Goal: Information Seeking & Learning: Learn about a topic

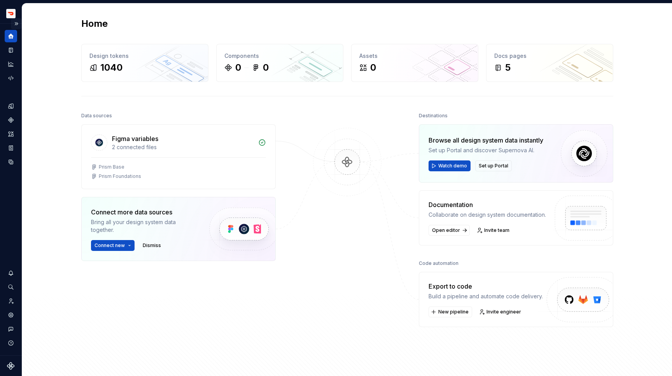
click at [20, 23] on button "Expand sidebar" at bounding box center [16, 23] width 11 height 11
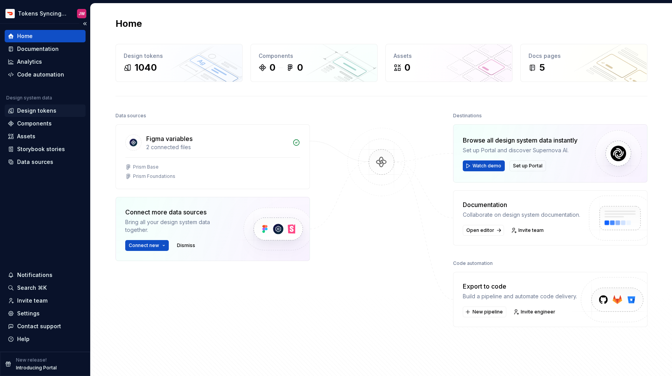
click at [49, 109] on div "Design tokens" at bounding box center [36, 111] width 39 height 8
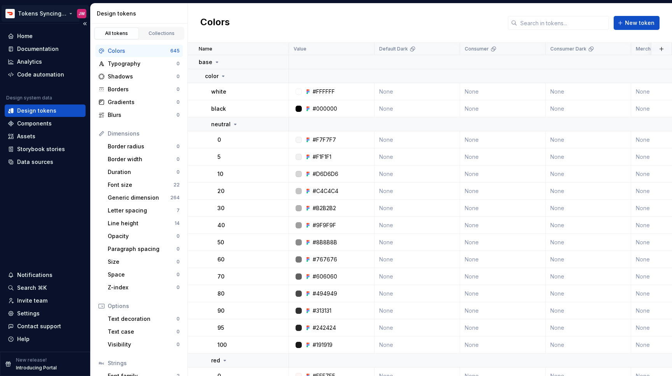
click at [44, 14] on html "Tokens Syncing Test JW Home Documentation Analytics Code automation Design syst…" at bounding box center [336, 188] width 672 height 376
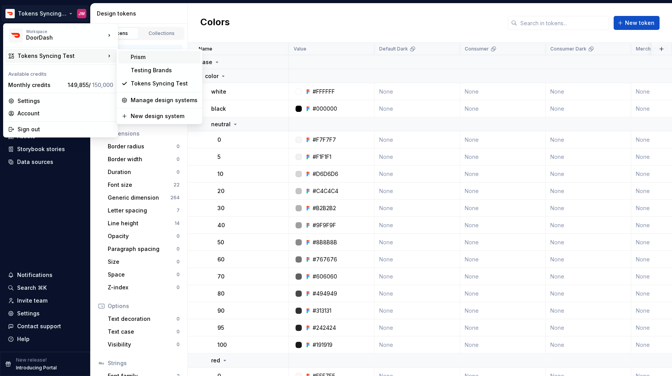
click at [128, 54] on div "Prism" at bounding box center [159, 57] width 82 height 12
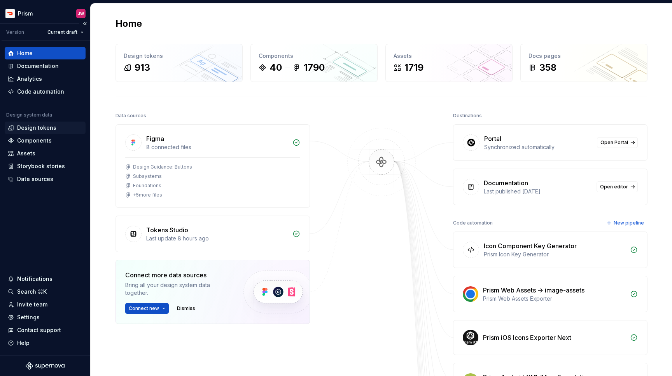
click at [43, 130] on div "Design tokens" at bounding box center [36, 128] width 39 height 8
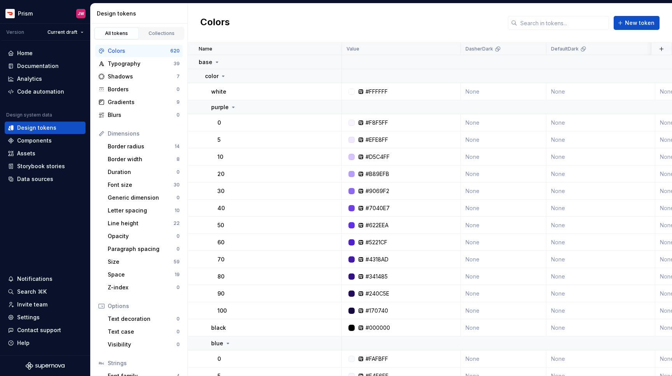
scroll to position [0, 0]
click at [220, 60] on div "base" at bounding box center [270, 62] width 142 height 8
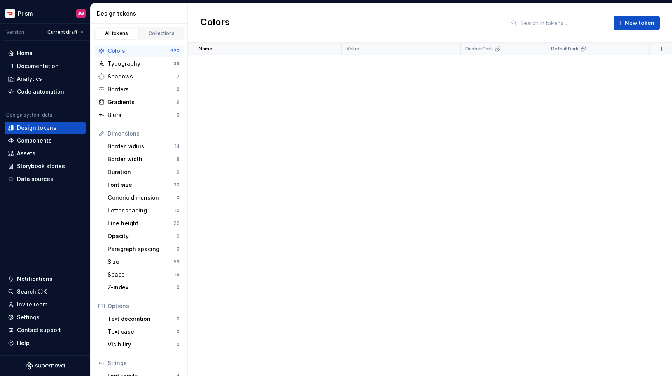
scroll to position [0, 0]
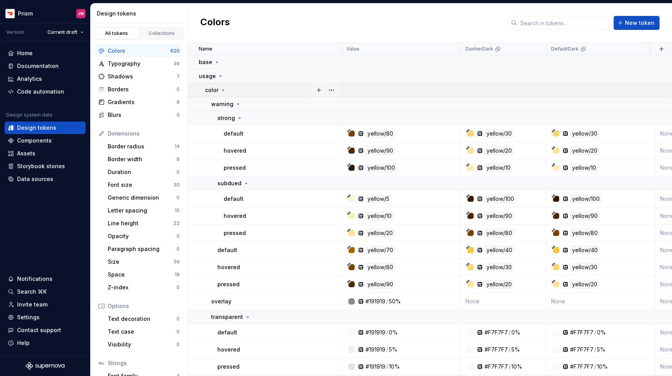
click at [222, 88] on icon at bounding box center [223, 90] width 6 height 6
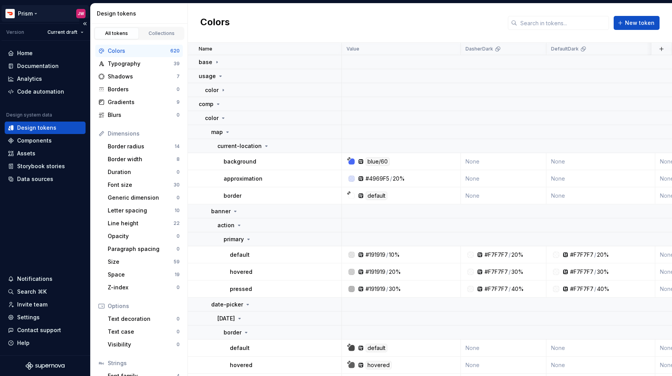
click at [40, 13] on html "Prism JW Version Current draft Home Documentation Analytics Code automation Des…" at bounding box center [336, 188] width 672 height 376
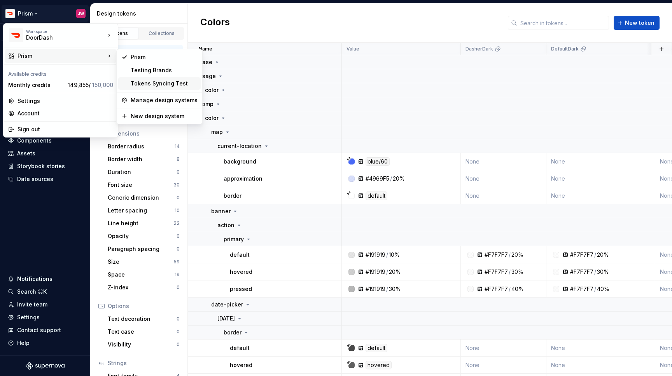
click at [137, 82] on div "Tokens Syncing Test" at bounding box center [164, 84] width 67 height 8
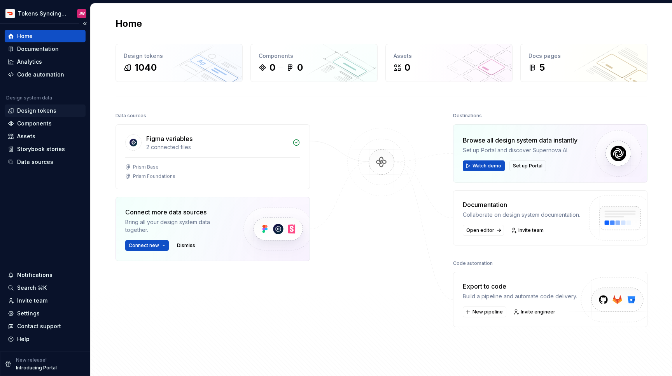
click at [51, 107] on div "Design tokens" at bounding box center [36, 111] width 39 height 8
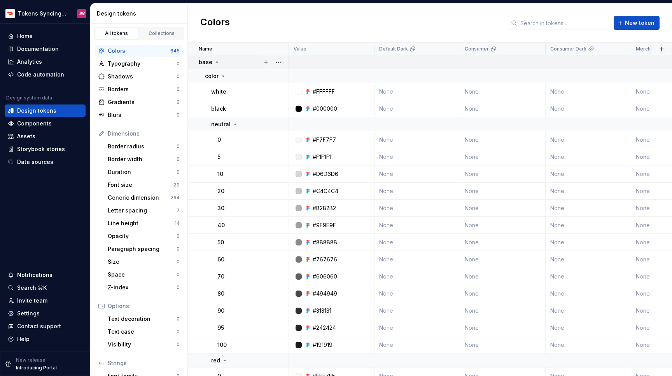
click at [212, 61] on div "base" at bounding box center [209, 62] width 21 height 8
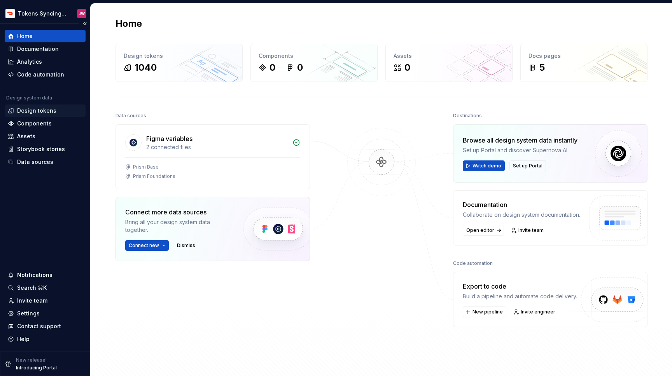
click at [49, 111] on div "Design tokens" at bounding box center [36, 111] width 39 height 8
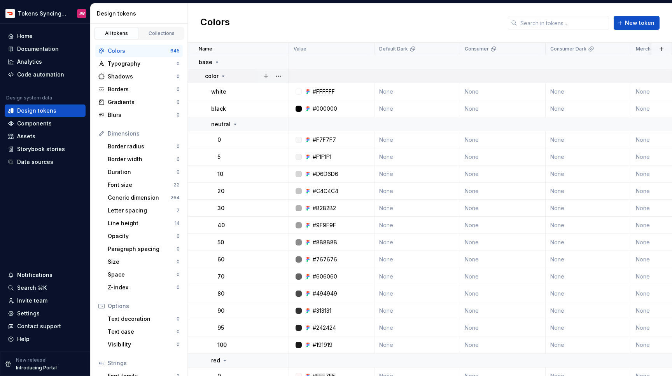
click at [229, 75] on div "color" at bounding box center [246, 76] width 83 height 8
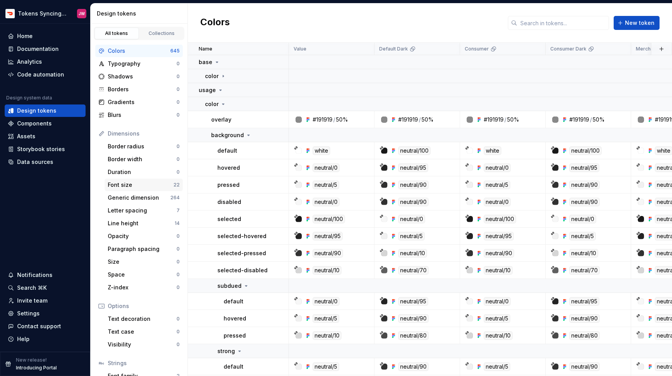
click at [161, 182] on div "Font size" at bounding box center [141, 185] width 66 height 8
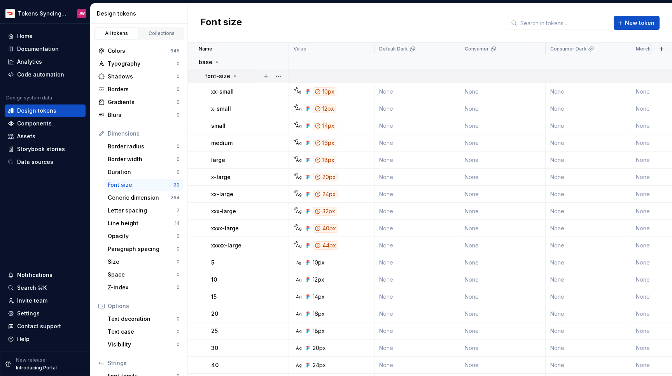
click at [220, 76] on p "font-size" at bounding box center [217, 76] width 25 height 8
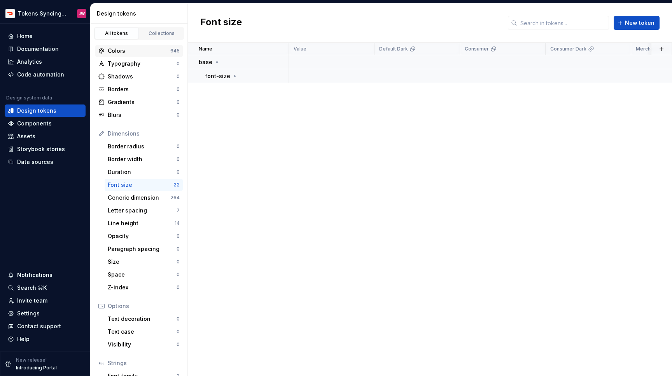
click at [159, 47] on div "Colors" at bounding box center [139, 51] width 63 height 8
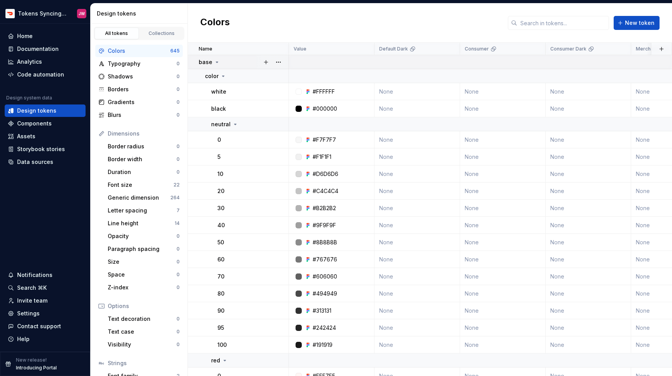
click at [217, 61] on icon at bounding box center [217, 62] width 6 height 6
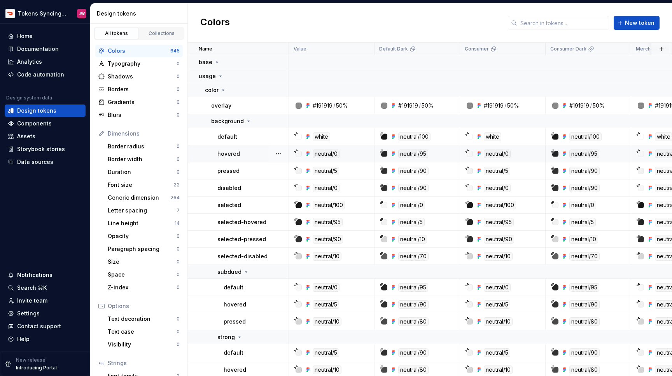
click at [417, 159] on td "neutral/95" at bounding box center [418, 153] width 86 height 17
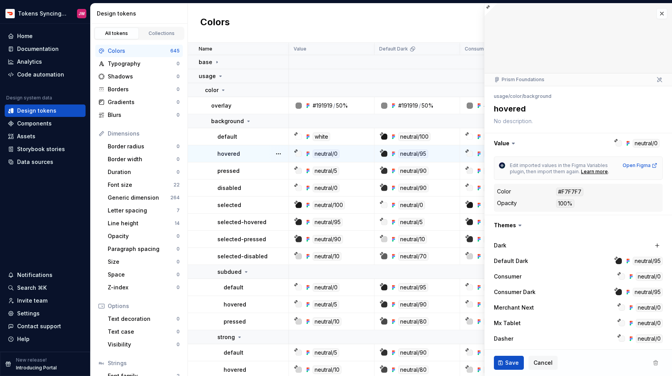
click at [417, 159] on td "neutral/95" at bounding box center [418, 153] width 86 height 17
click at [639, 163] on div "Open Figma" at bounding box center [640, 166] width 35 height 6
click at [663, 16] on button "button" at bounding box center [662, 13] width 11 height 11
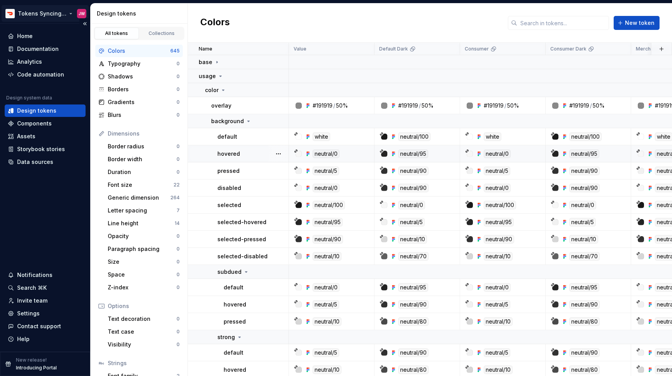
click at [40, 19] on html "Tokens Syncing Test JW Home Documentation Analytics Code automation Design syst…" at bounding box center [336, 188] width 672 height 376
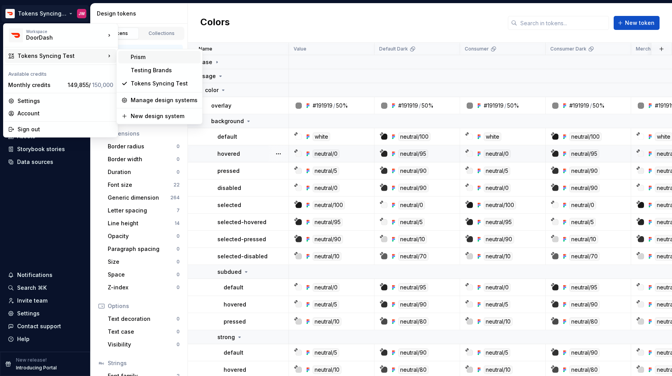
click at [154, 61] on div "Prism" at bounding box center [159, 57] width 82 height 12
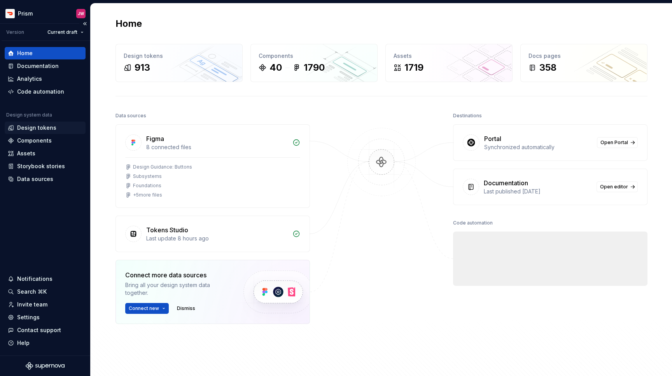
click at [36, 129] on div "Design tokens" at bounding box center [36, 128] width 39 height 8
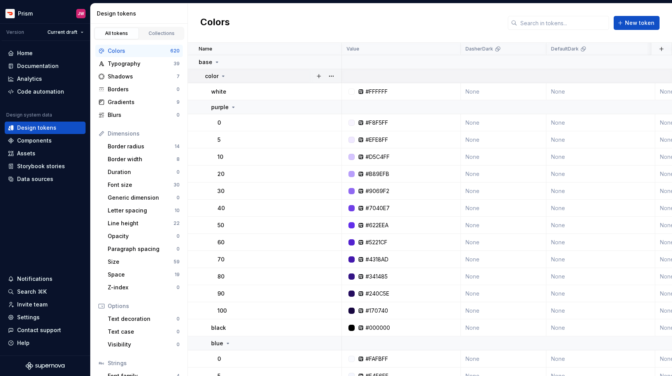
click at [224, 76] on icon at bounding box center [223, 76] width 6 height 6
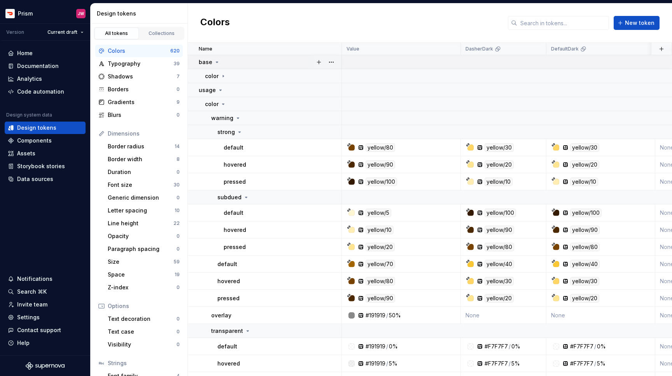
click at [215, 61] on icon at bounding box center [217, 62] width 6 height 6
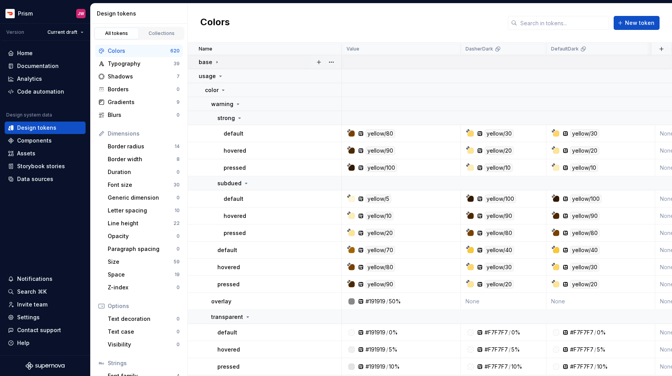
click at [214, 62] on icon at bounding box center [217, 62] width 6 height 6
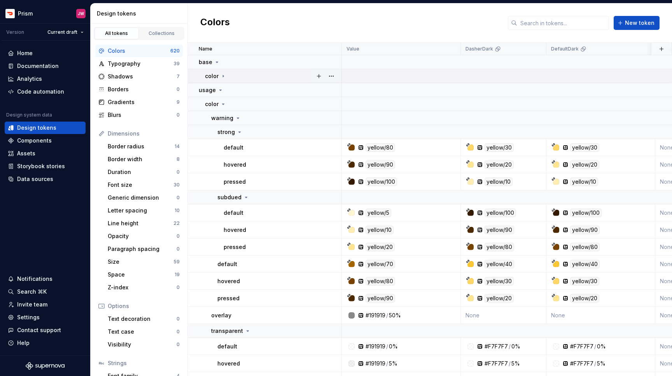
click at [221, 75] on icon at bounding box center [223, 76] width 6 height 6
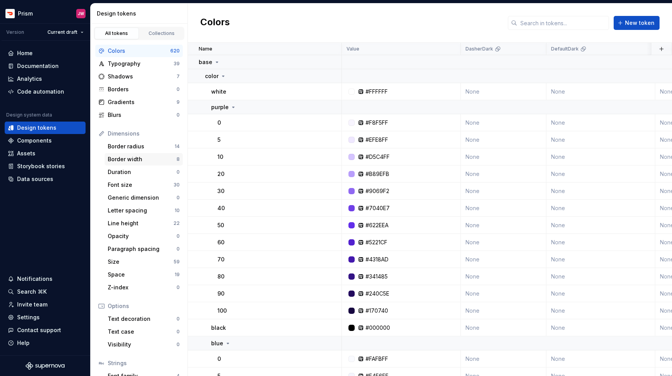
click at [156, 162] on div "Border width" at bounding box center [142, 160] width 69 height 8
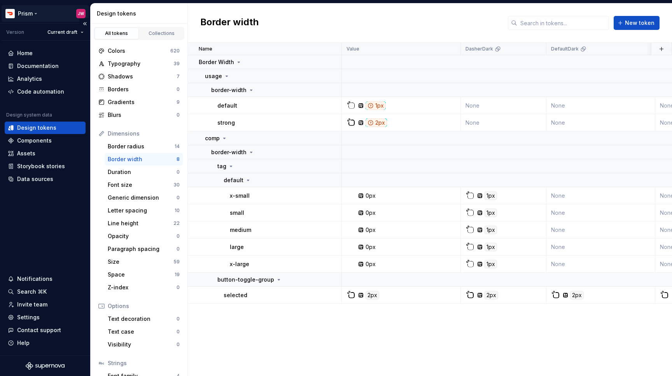
click at [37, 11] on html "Prism JW Version Current draft Home Documentation Analytics Code automation Des…" at bounding box center [336, 188] width 672 height 376
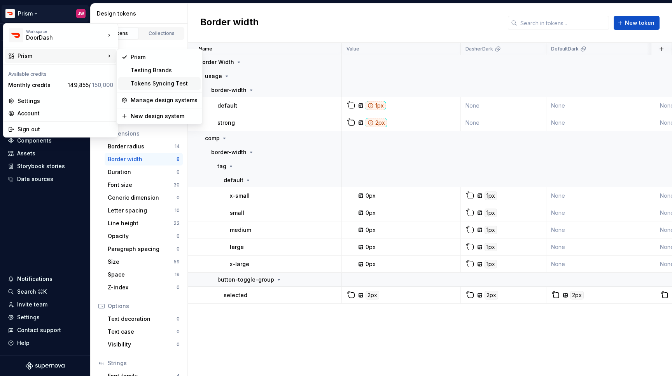
click at [150, 78] on div "Tokens Syncing Test" at bounding box center [159, 83] width 82 height 12
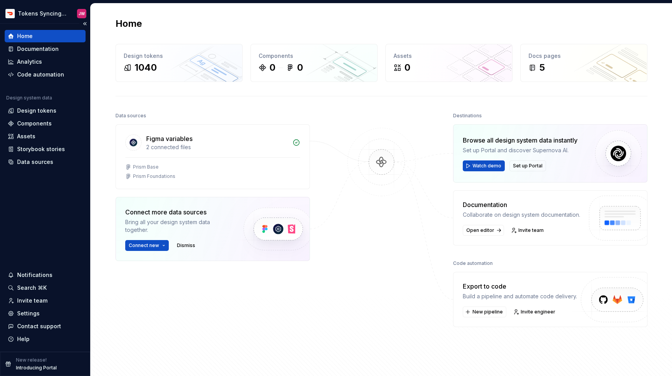
click at [47, 104] on div "Design system data Design tokens Components Assets Storybook stories Data sourc…" at bounding box center [45, 132] width 81 height 74
click at [47, 109] on div "Design tokens" at bounding box center [36, 111] width 39 height 8
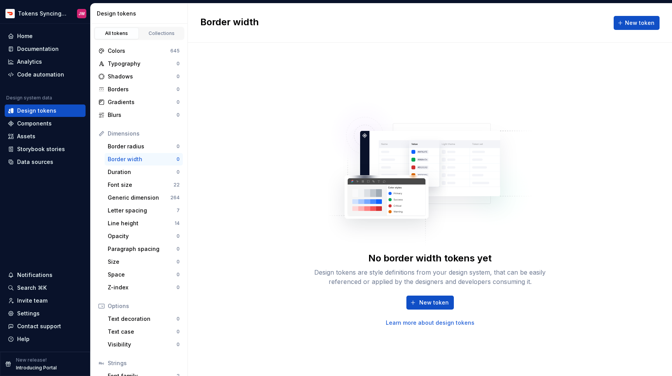
click at [148, 161] on div "Border width" at bounding box center [142, 160] width 69 height 8
click at [149, 200] on div "Generic dimension" at bounding box center [139, 198] width 63 height 8
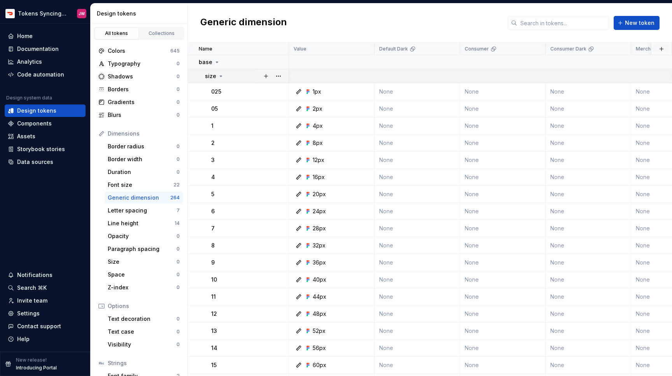
click at [215, 75] on div "size" at bounding box center [214, 76] width 19 height 8
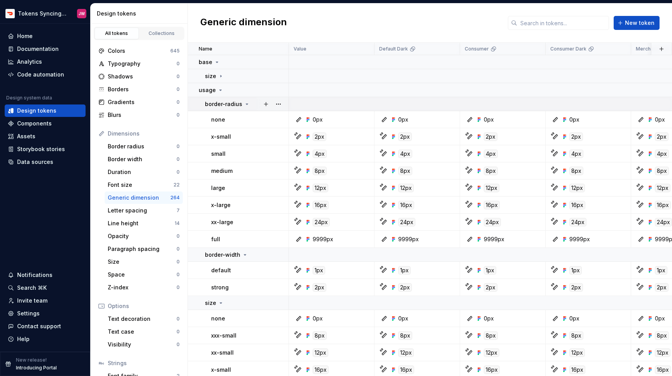
click at [244, 104] on icon at bounding box center [247, 104] width 6 height 6
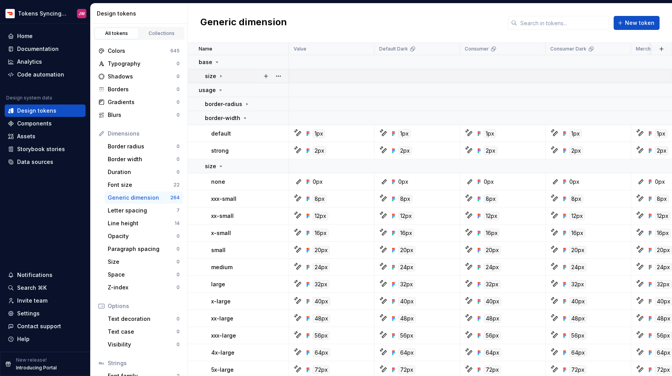
click at [221, 75] on icon at bounding box center [221, 76] width 6 height 6
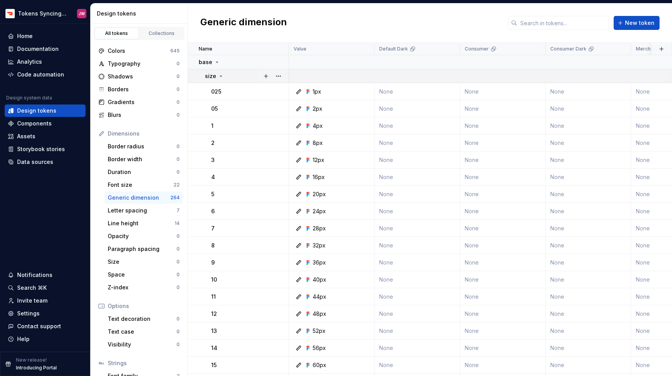
click at [221, 76] on icon at bounding box center [221, 76] width 2 height 1
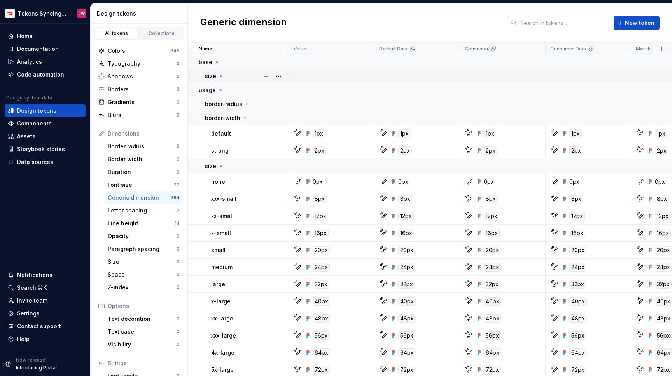
click at [212, 79] on p "size" at bounding box center [210, 76] width 11 height 8
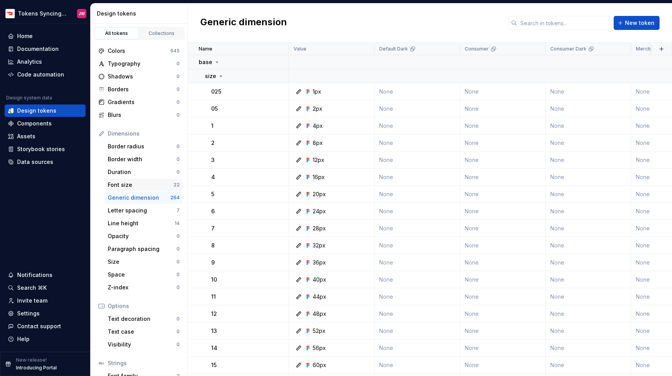
click at [157, 186] on div "Font size" at bounding box center [141, 185] width 66 height 8
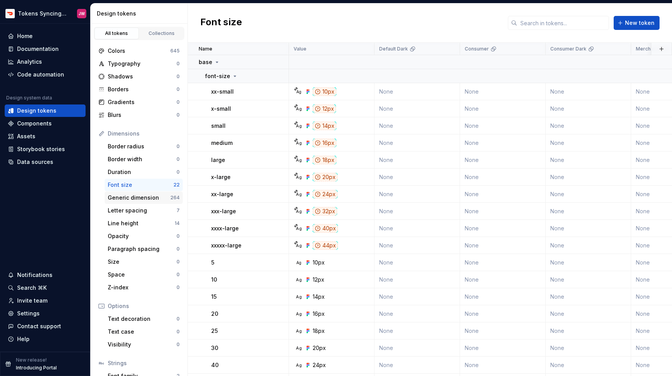
click at [157, 200] on div "Generic dimension" at bounding box center [139, 198] width 63 height 8
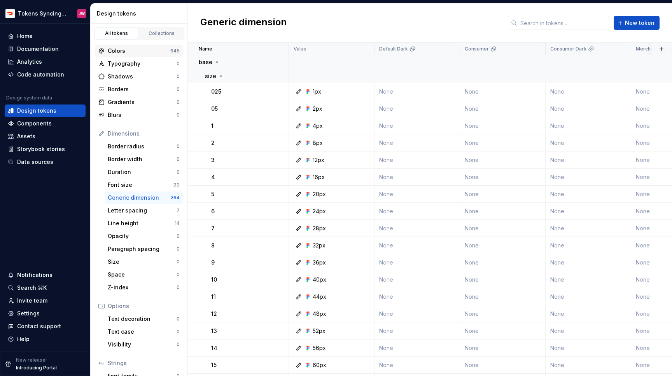
click at [149, 46] on div "Colors 645" at bounding box center [139, 51] width 88 height 12
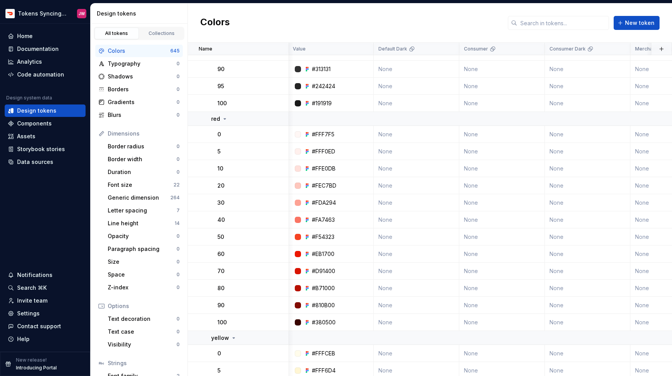
scroll to position [0, 1]
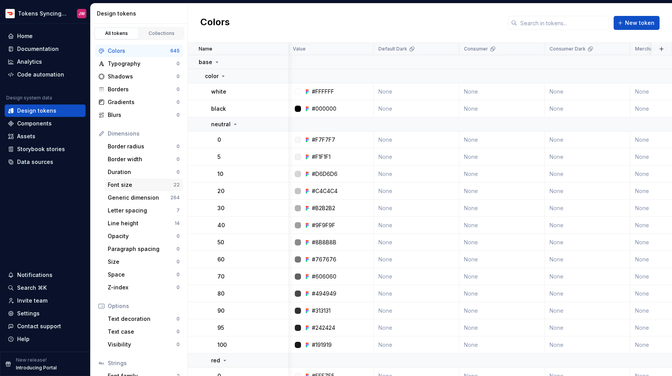
click at [147, 186] on div "Font size" at bounding box center [141, 185] width 66 height 8
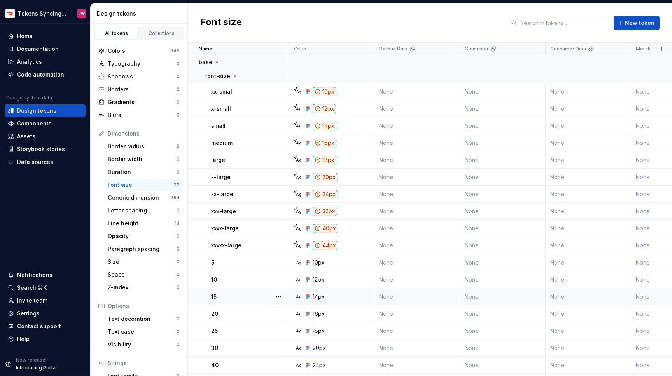
scroll to position [83, 0]
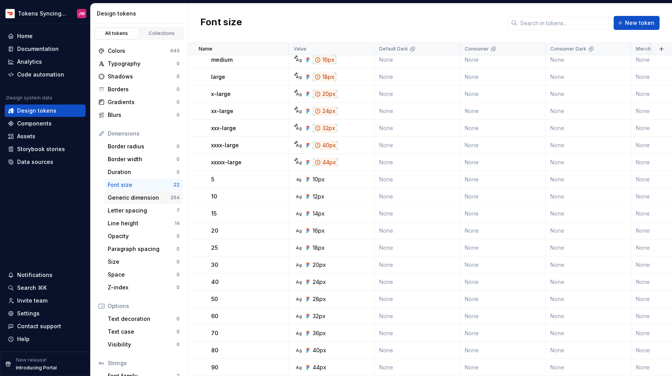
click at [154, 201] on div "Generic dimension" at bounding box center [139, 198] width 63 height 8
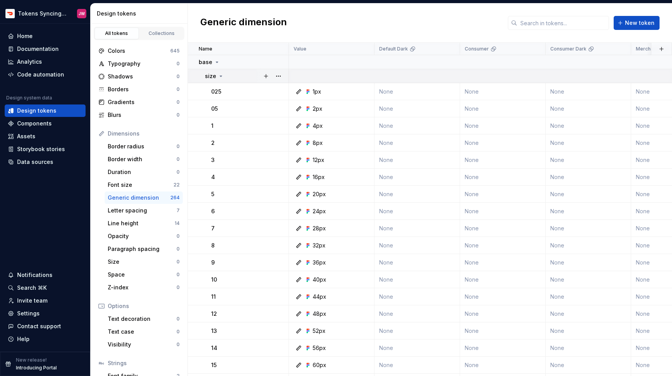
click at [218, 77] on icon at bounding box center [221, 76] width 6 height 6
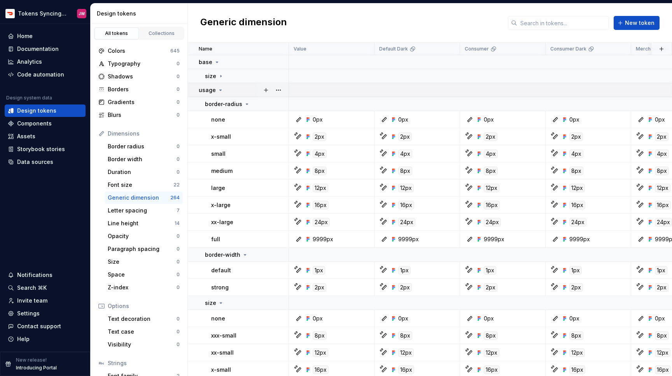
click at [217, 89] on icon at bounding box center [220, 90] width 6 height 6
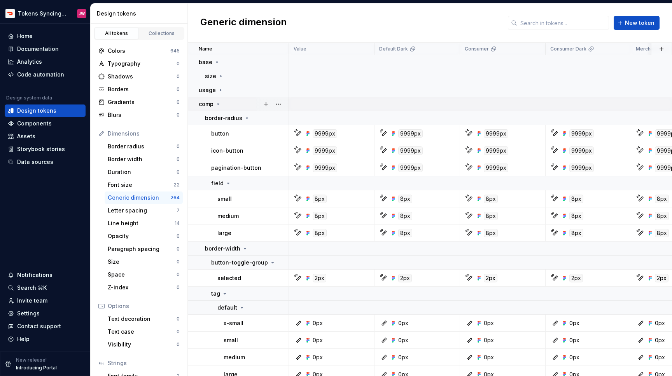
click at [218, 106] on icon at bounding box center [218, 104] width 6 height 6
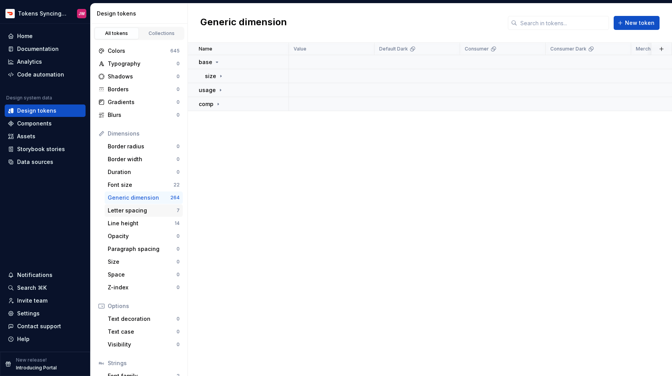
click at [140, 208] on div "Letter spacing" at bounding box center [142, 211] width 69 height 8
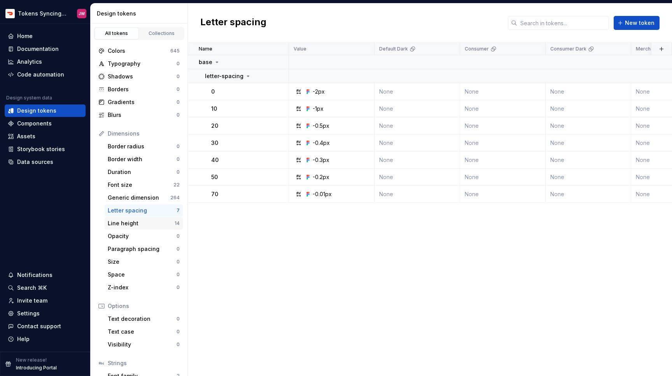
click at [137, 224] on div "Line height" at bounding box center [141, 224] width 67 height 8
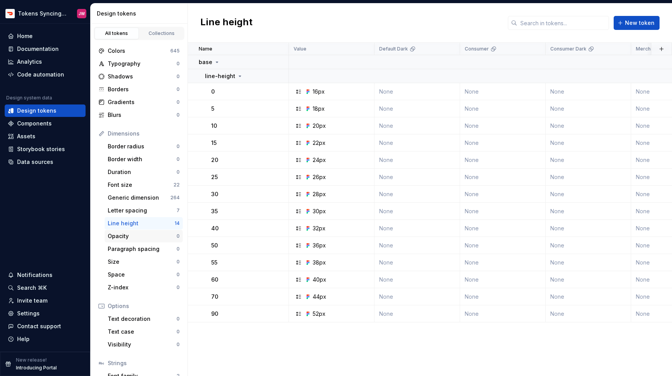
click at [137, 240] on div "Opacity" at bounding box center [142, 237] width 69 height 8
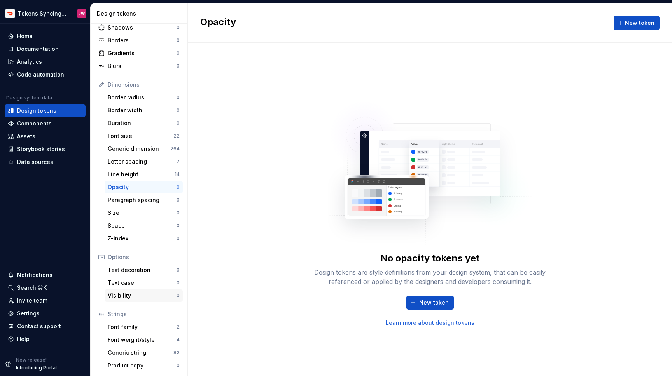
scroll to position [49, 0]
click at [150, 358] on div "Generic string 82" at bounding box center [144, 353] width 78 height 12
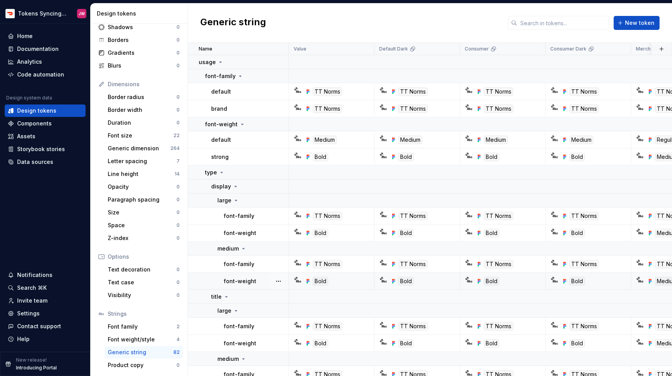
click at [248, 278] on p "font-weight" at bounding box center [240, 282] width 33 height 8
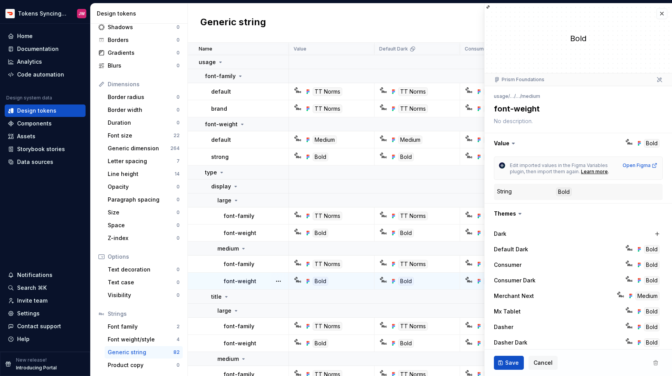
type textarea "*"
